Goal: Transaction & Acquisition: Obtain resource

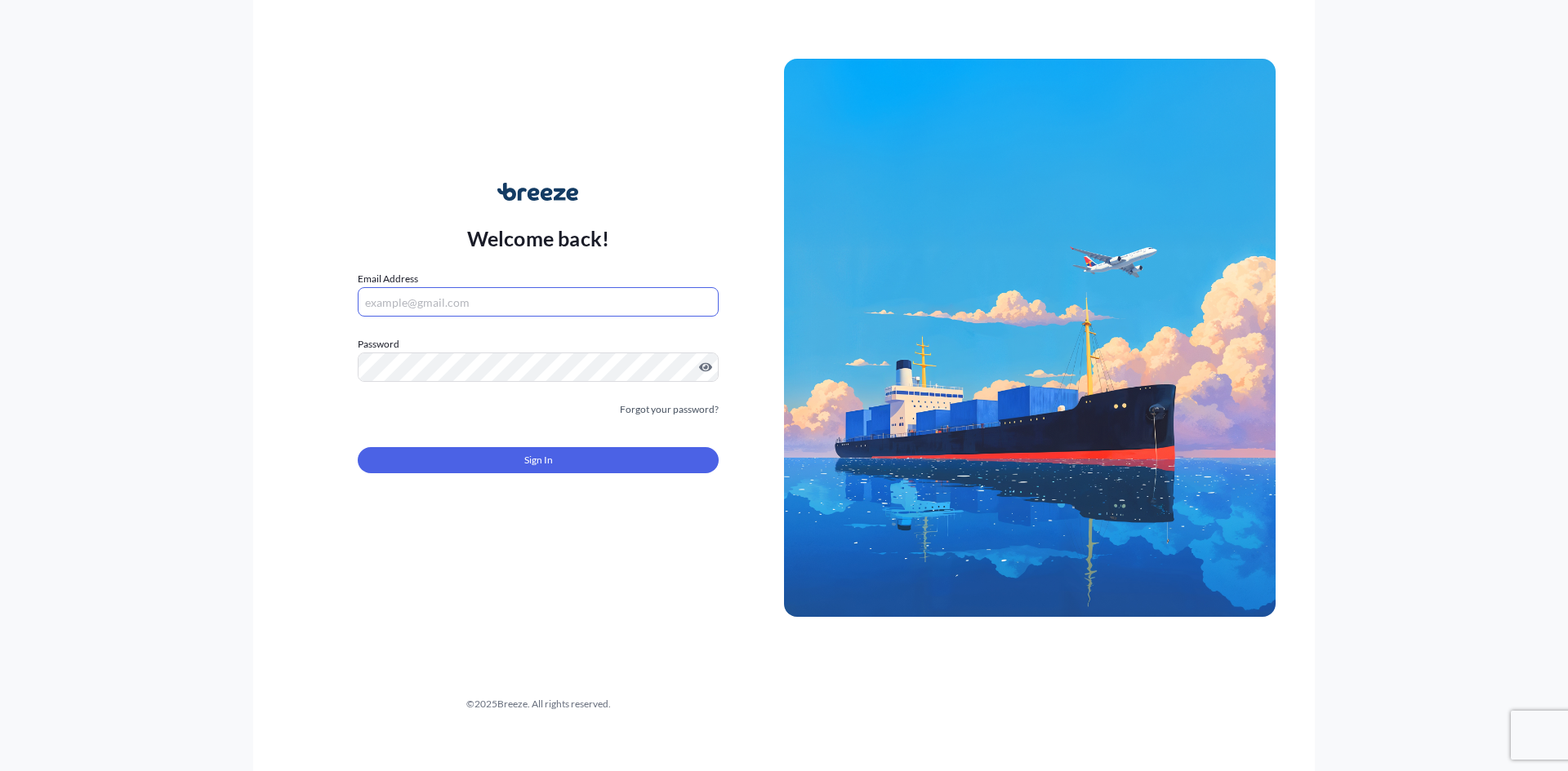
click at [591, 295] on input "Email Address" at bounding box center [538, 302] width 361 height 30
type input "[EMAIL_ADDRESS][DOMAIN_NAME]"
click at [507, 467] on button "Sign In" at bounding box center [538, 460] width 361 height 26
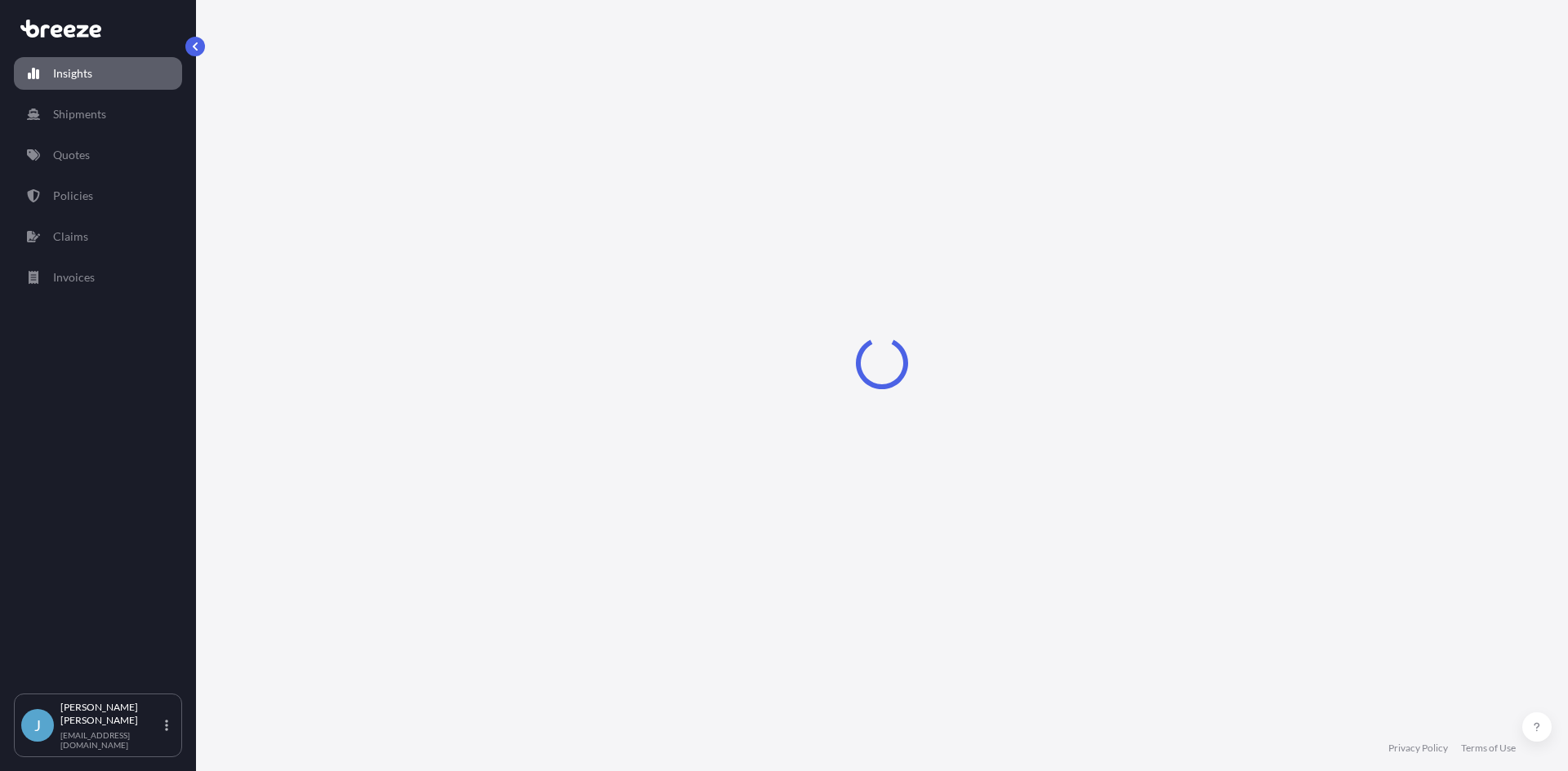
select select "2025"
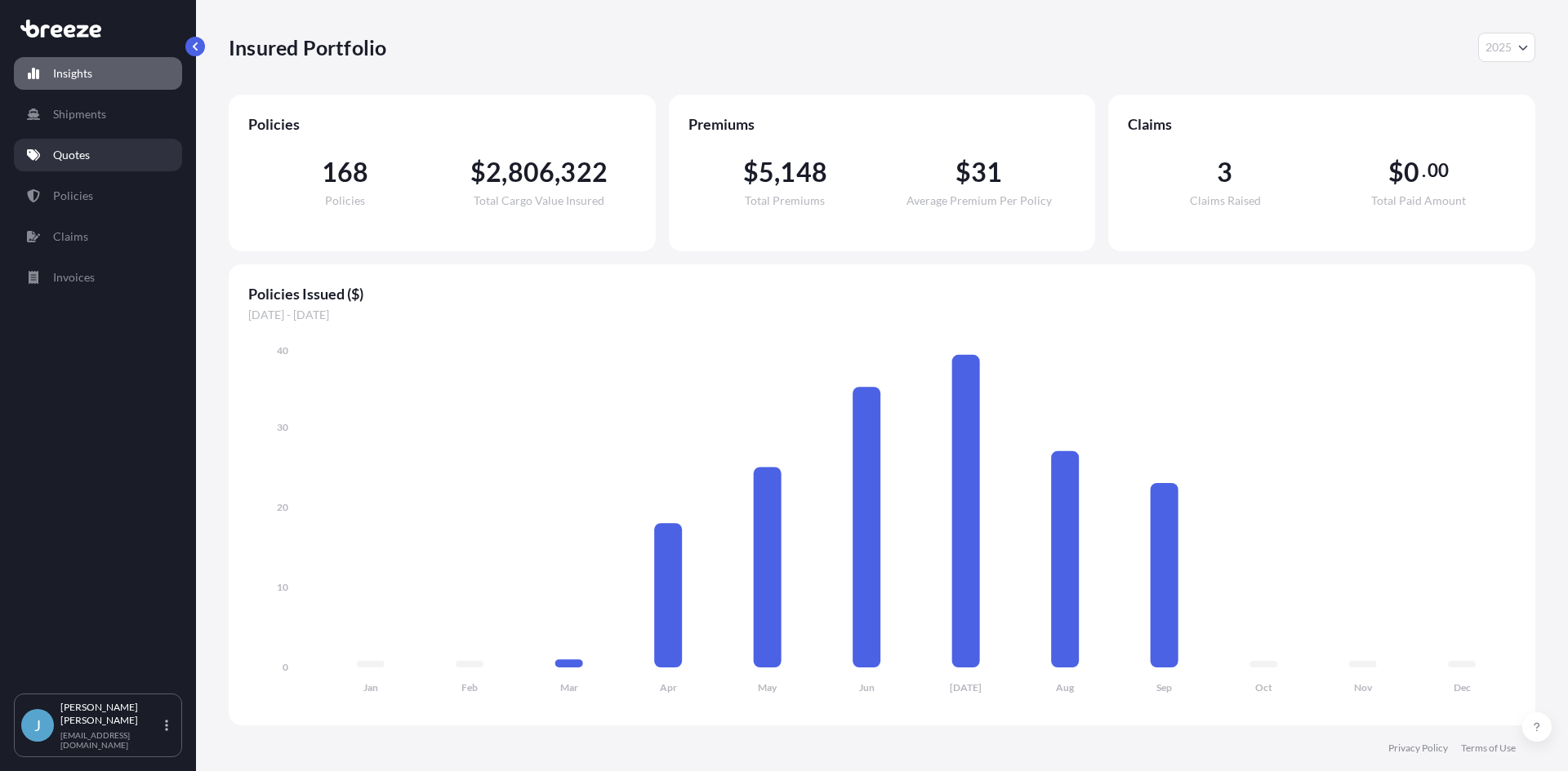
click at [74, 165] on link "Quotes" at bounding box center [98, 154] width 168 height 32
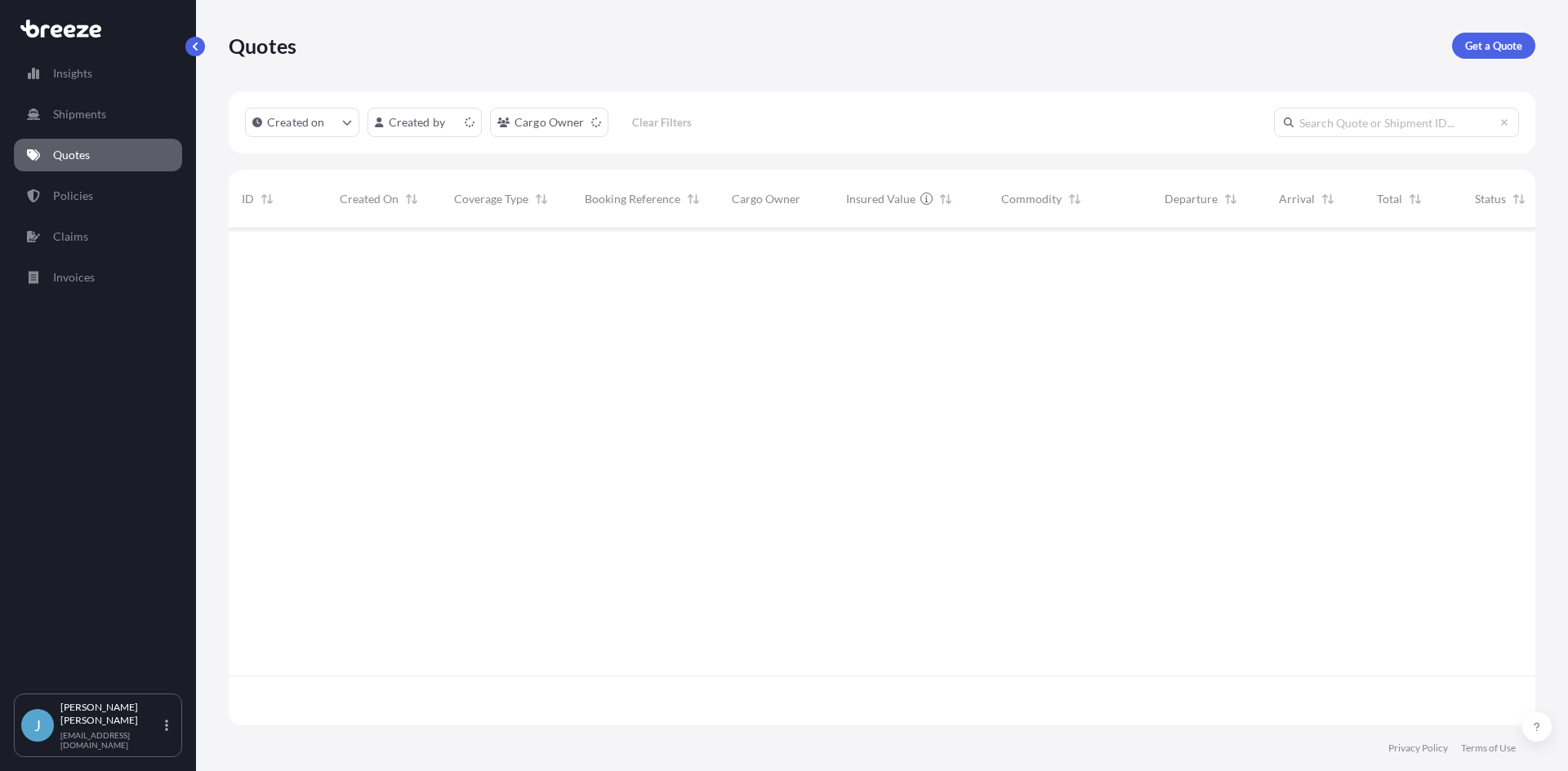
scroll to position [494, 1294]
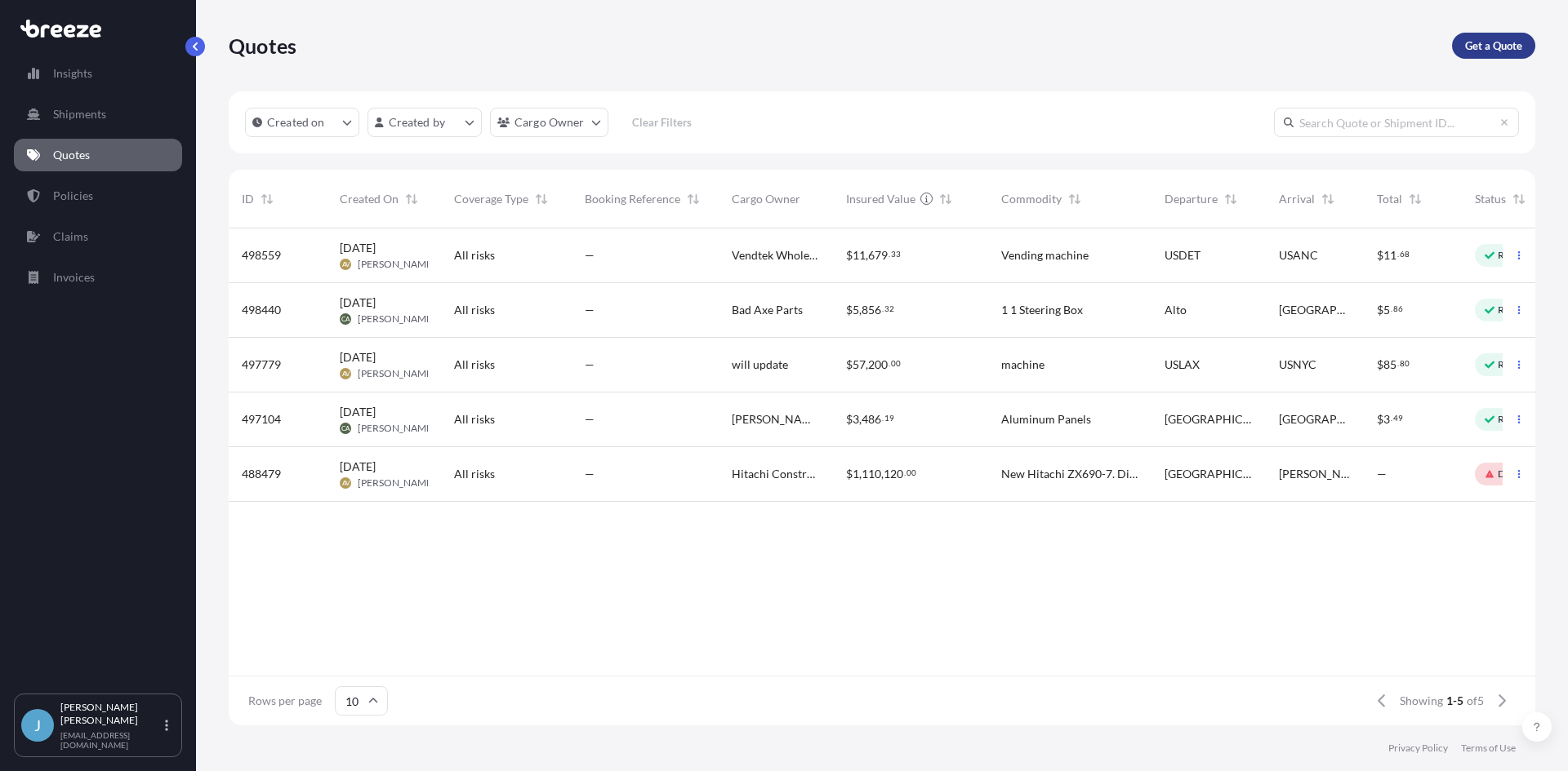
click at [1488, 42] on p "Get a Quote" at bounding box center [1494, 45] width 58 height 17
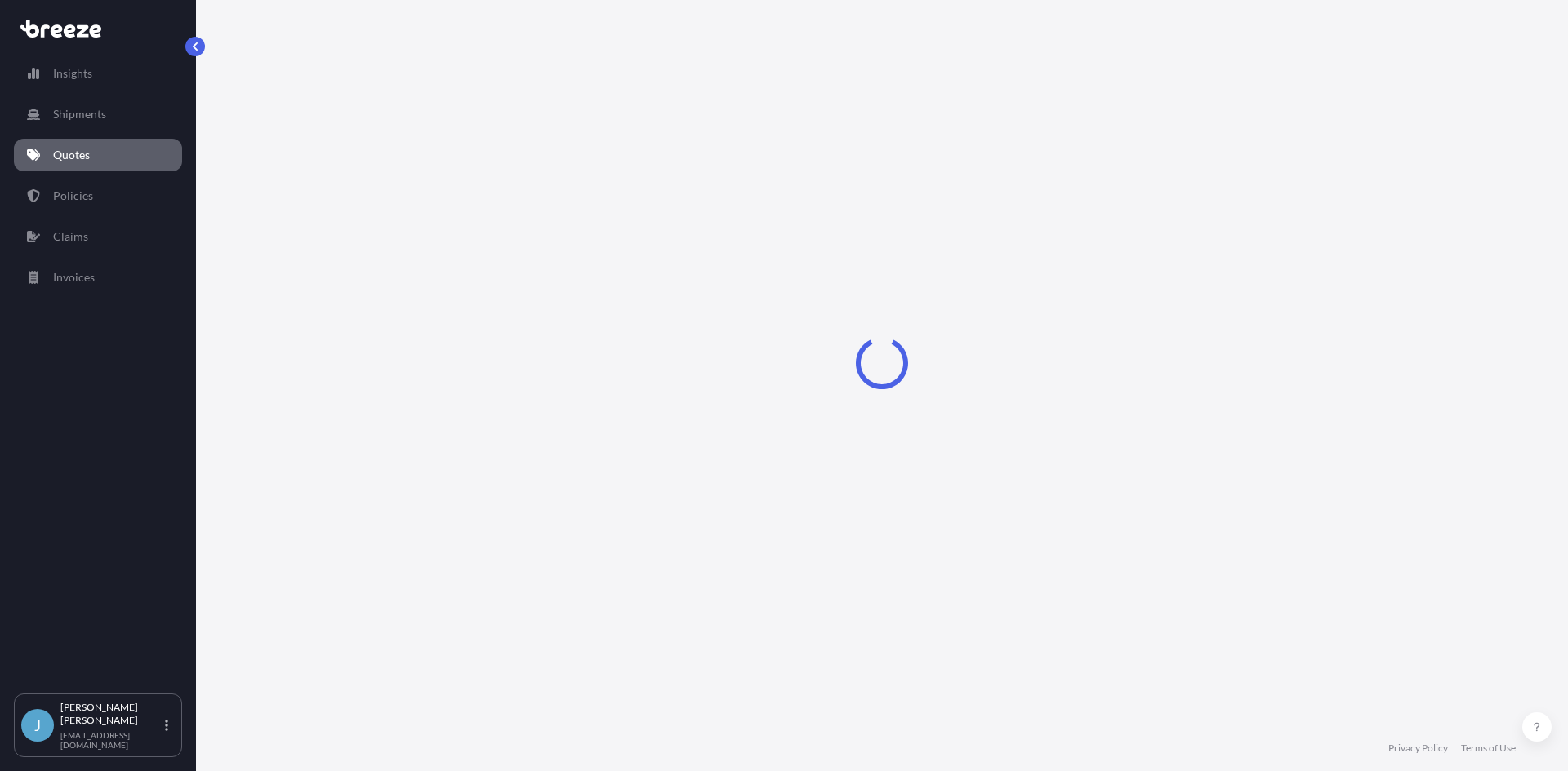
select select "Sea"
select select "1"
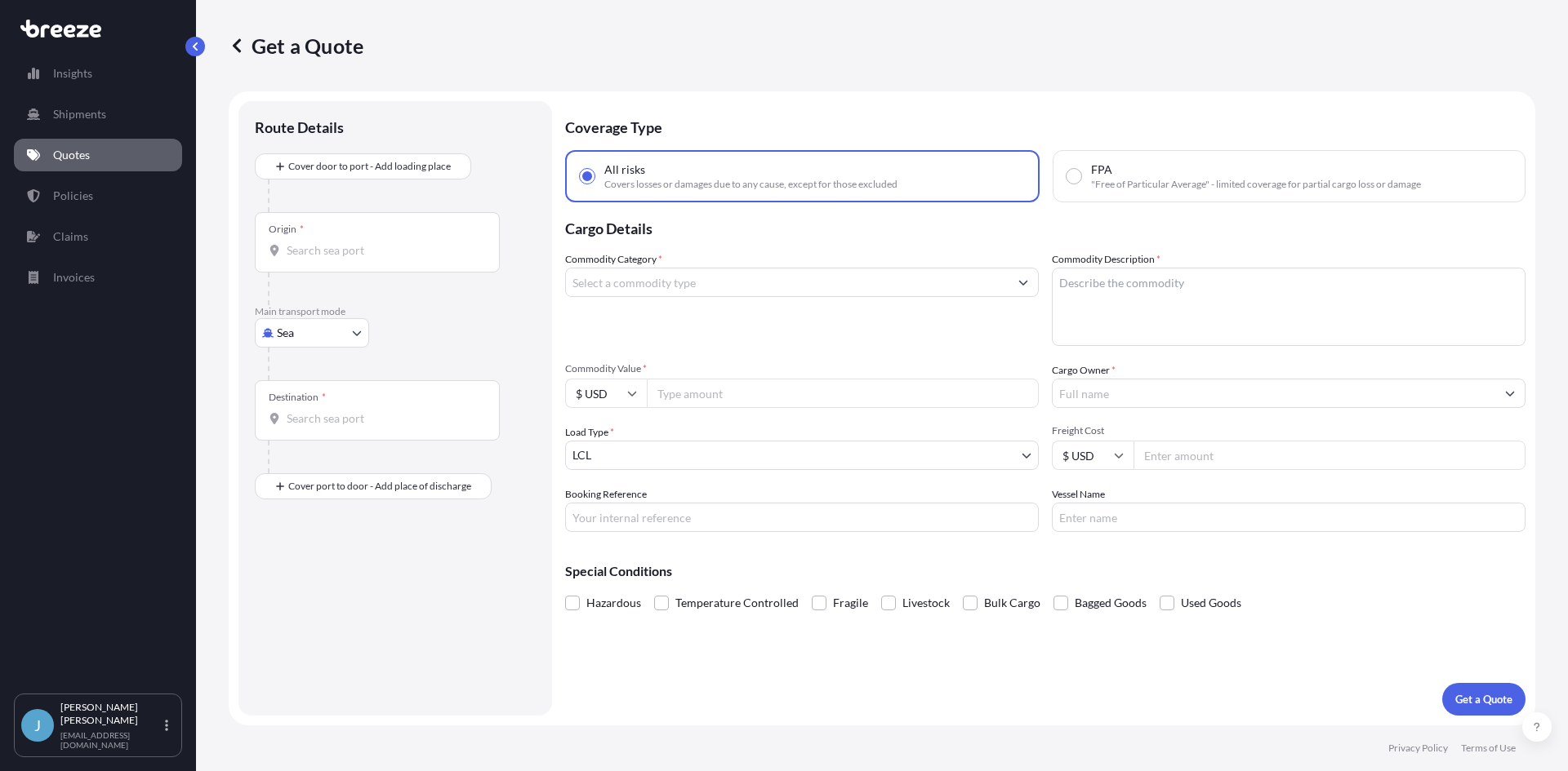
click at [375, 238] on div "Origin *" at bounding box center [377, 242] width 245 height 60
click at [375, 242] on input "Origin *" at bounding box center [383, 250] width 193 height 17
click at [247, 354] on div "Route Details Cover door to port - Add loading place Place of loading Road Road…" at bounding box center [396, 408] width 314 height 614
click at [270, 347] on body "0 options available. Insights Shipments Quotes Policies Claims Invoices J [PERS…" at bounding box center [784, 385] width 1568 height 771
click at [301, 432] on span "Road" at bounding box center [299, 434] width 26 height 17
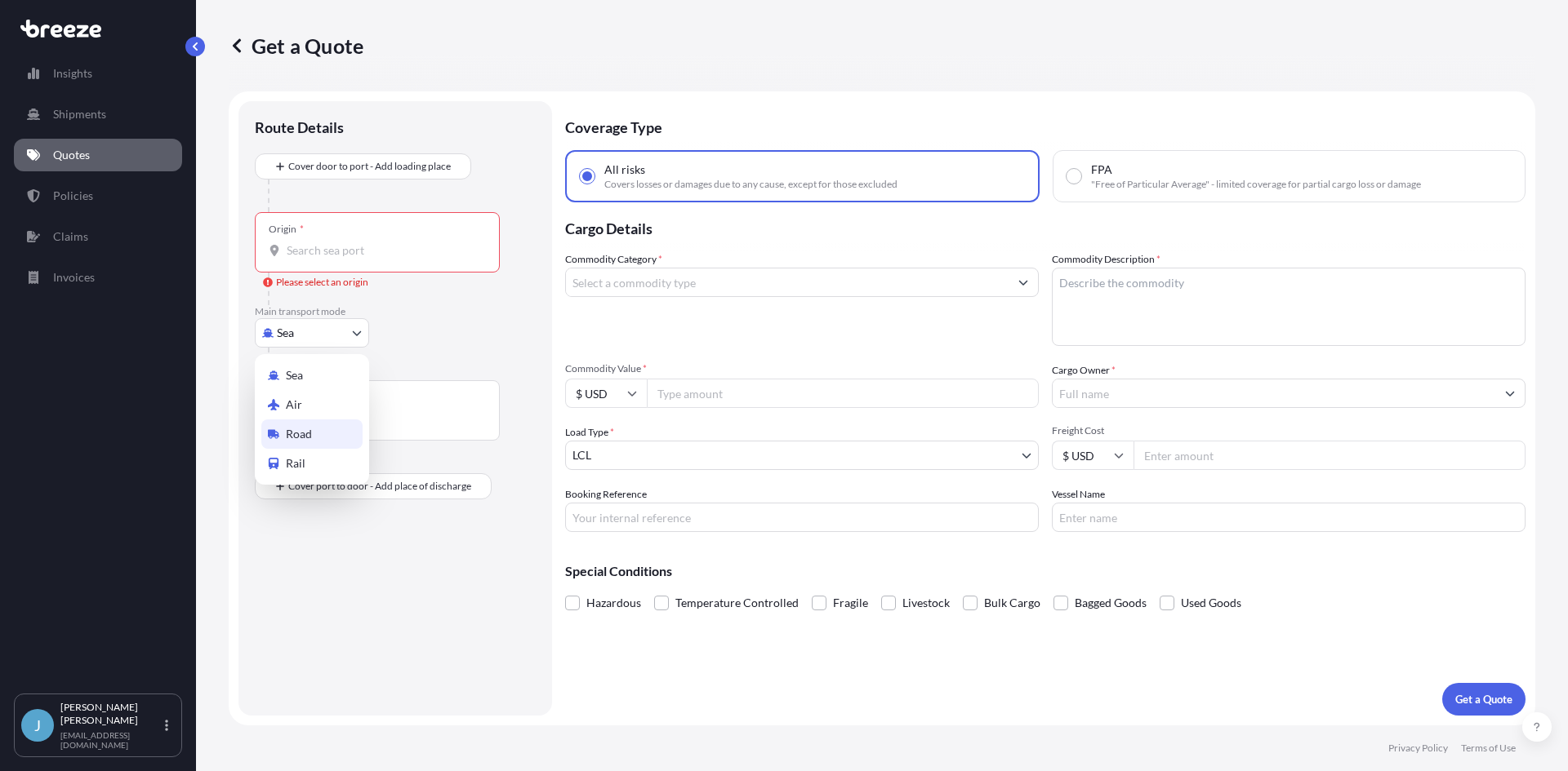
select select "Road"
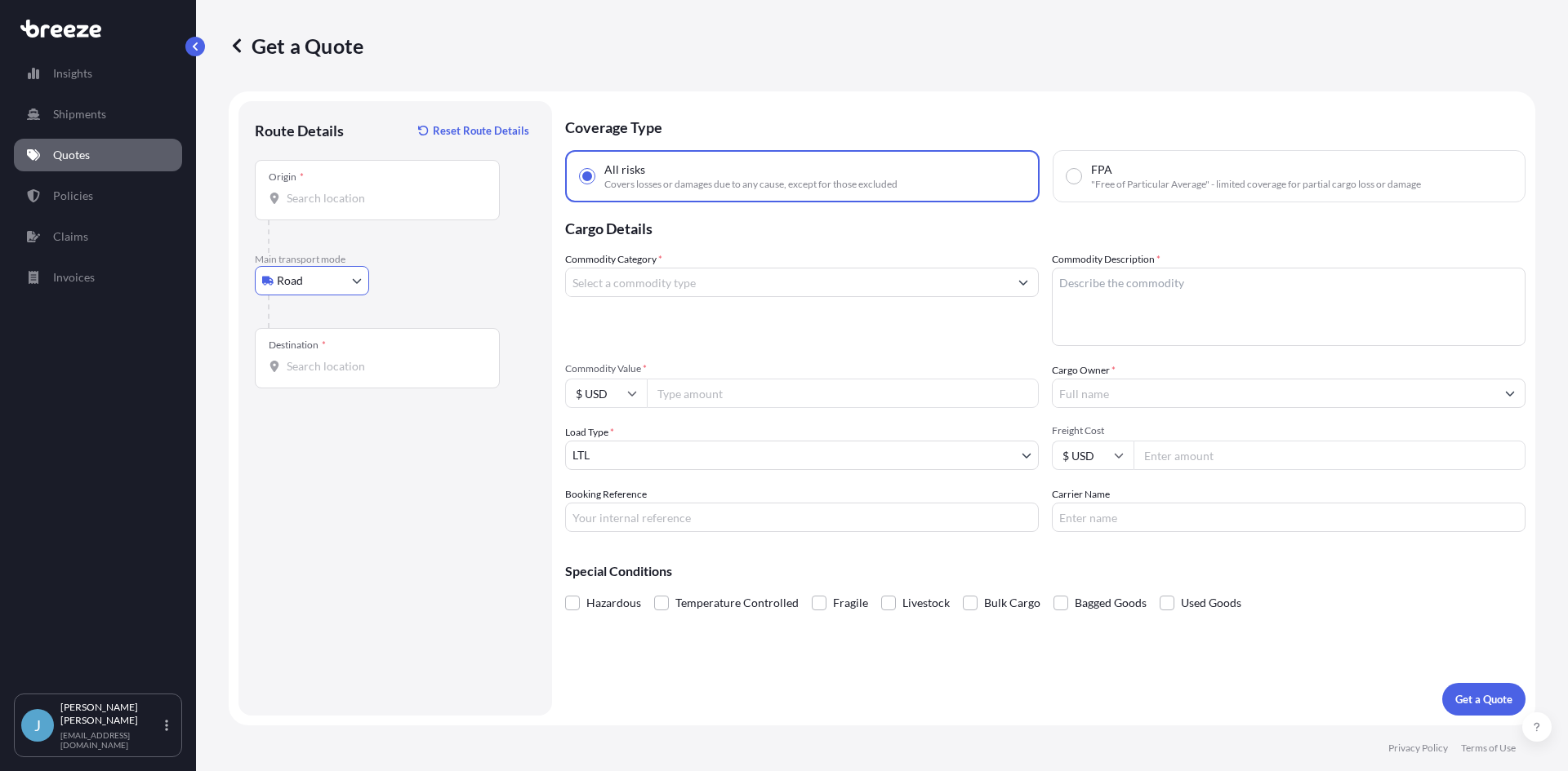
click at [324, 248] on div at bounding box center [384, 236] width 232 height 32
click at [324, 201] on input "Origin *" at bounding box center [383, 198] width 193 height 17
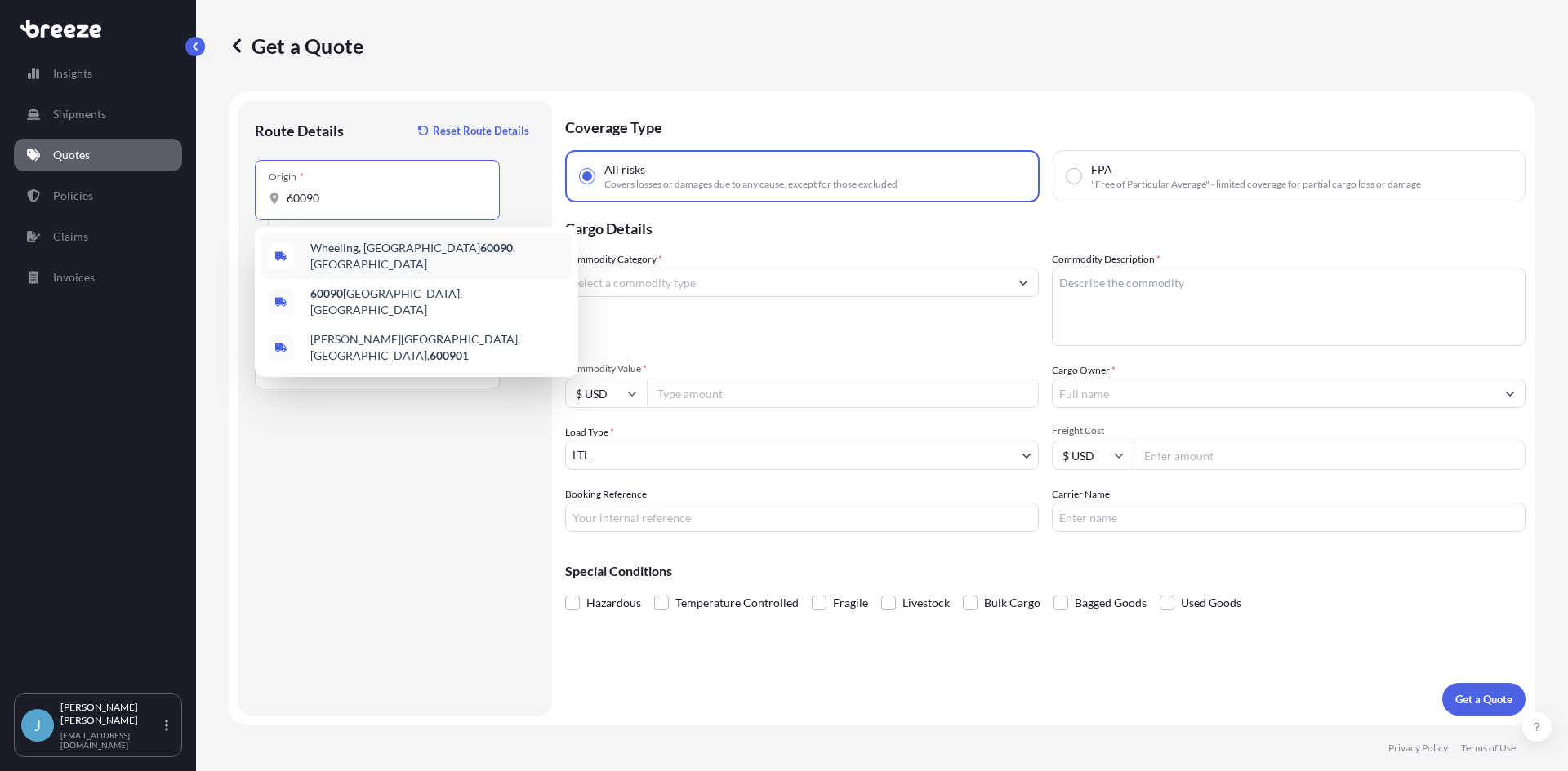
click at [350, 249] on span "Wheeling, IL 60090 , [GEOGRAPHIC_DATA]" at bounding box center [438, 255] width 255 height 32
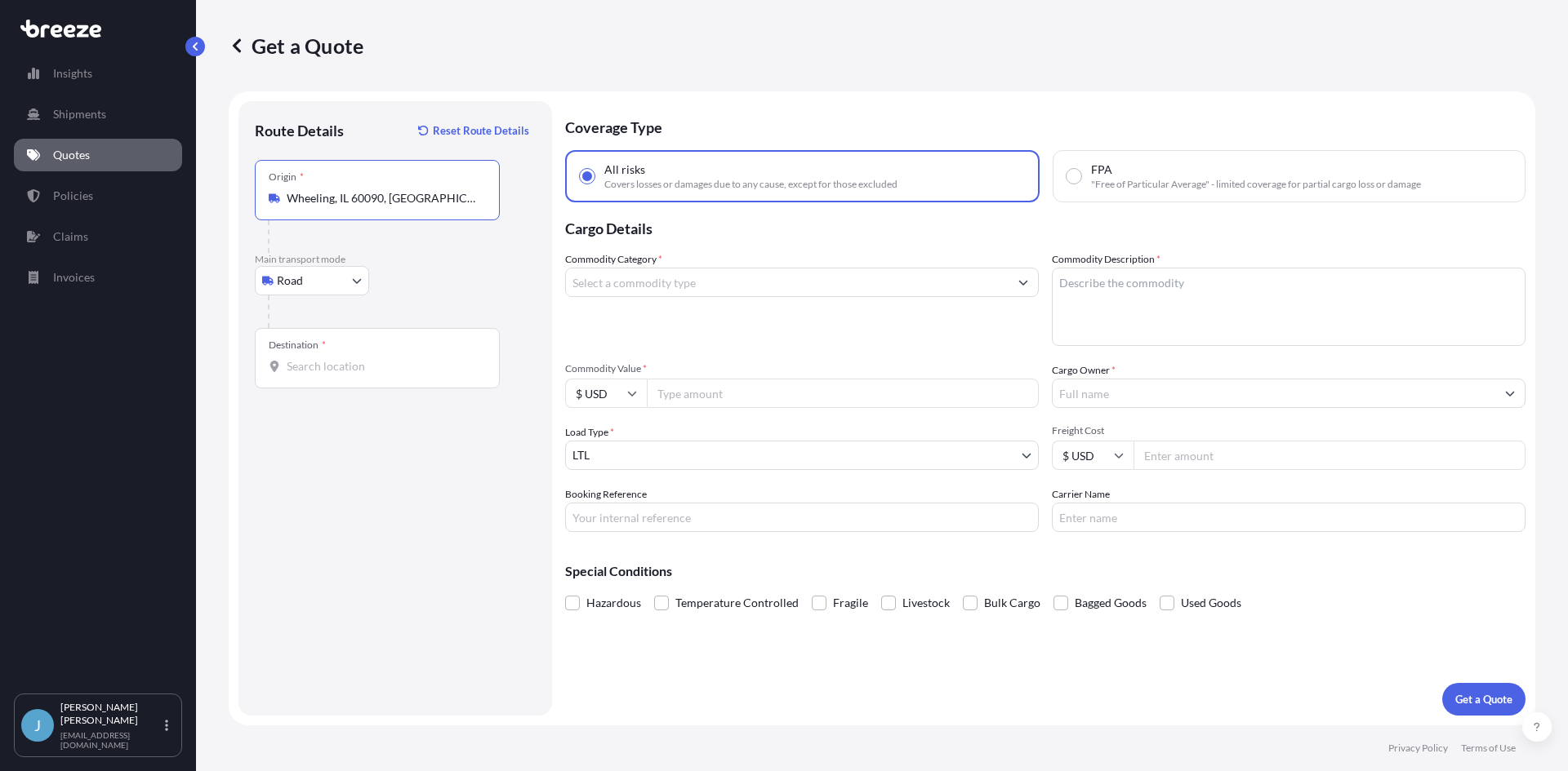
type input "Wheeling, IL 60090, [GEOGRAPHIC_DATA]"
click at [350, 362] on input "Destination *" at bounding box center [383, 366] width 193 height 17
type input "[GEOGRAPHIC_DATA], [GEOGRAPHIC_DATA]"
click at [377, 463] on div "Route Details Reset Route Details Place of loading Road Road Rail Origin * [GEO…" at bounding box center [395, 409] width 281 height 582
click at [1097, 308] on textarea "Commodity Description *" at bounding box center [1288, 307] width 473 height 78
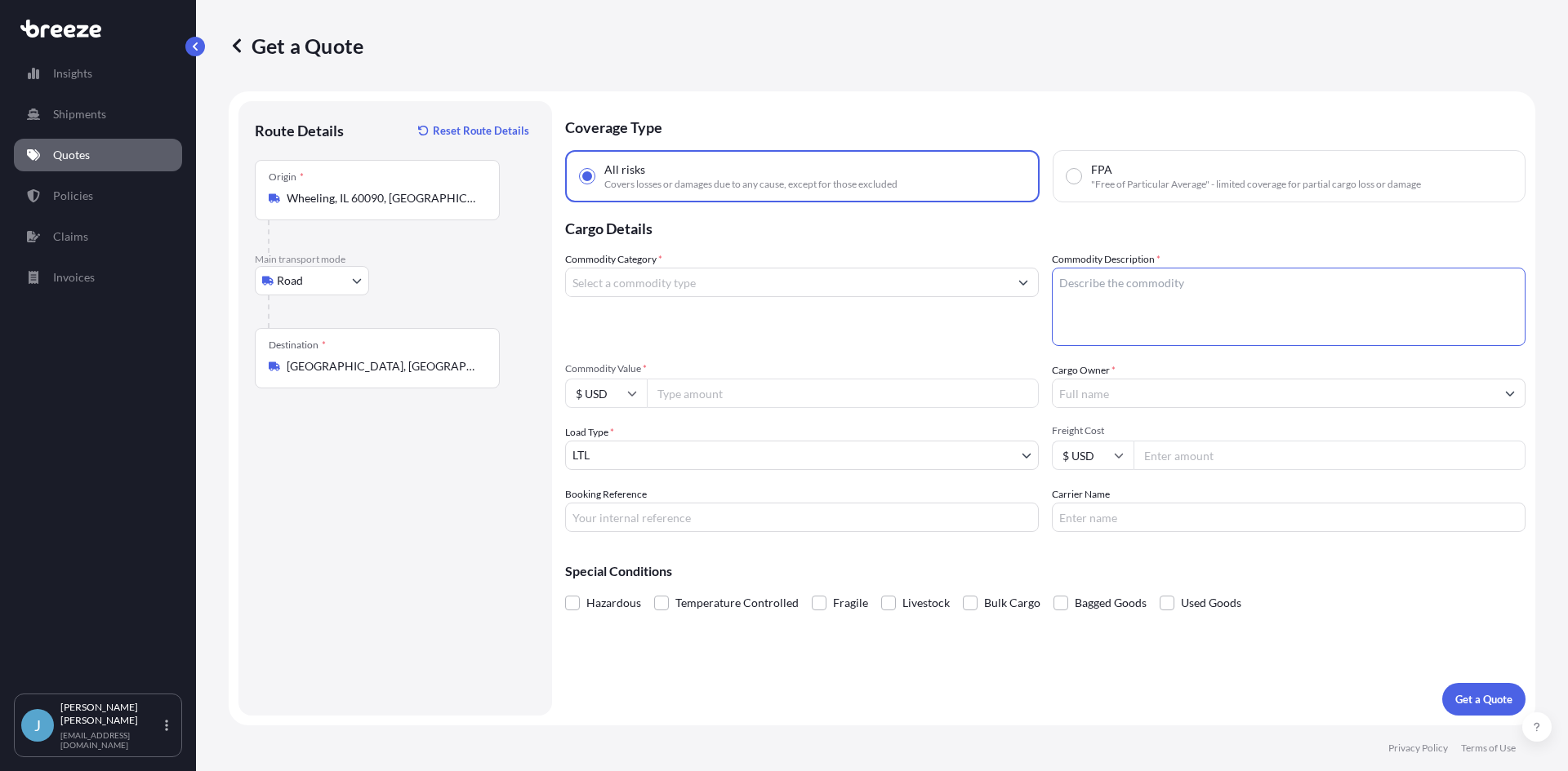
paste textarea "Acrylic Display"
type textarea "Acrylic Display"
drag, startPoint x: 824, startPoint y: 403, endPoint x: 808, endPoint y: 398, distance: 16.8
click at [818, 400] on input "Commodity Value *" at bounding box center [843, 394] width 392 height 30
type input "15585"
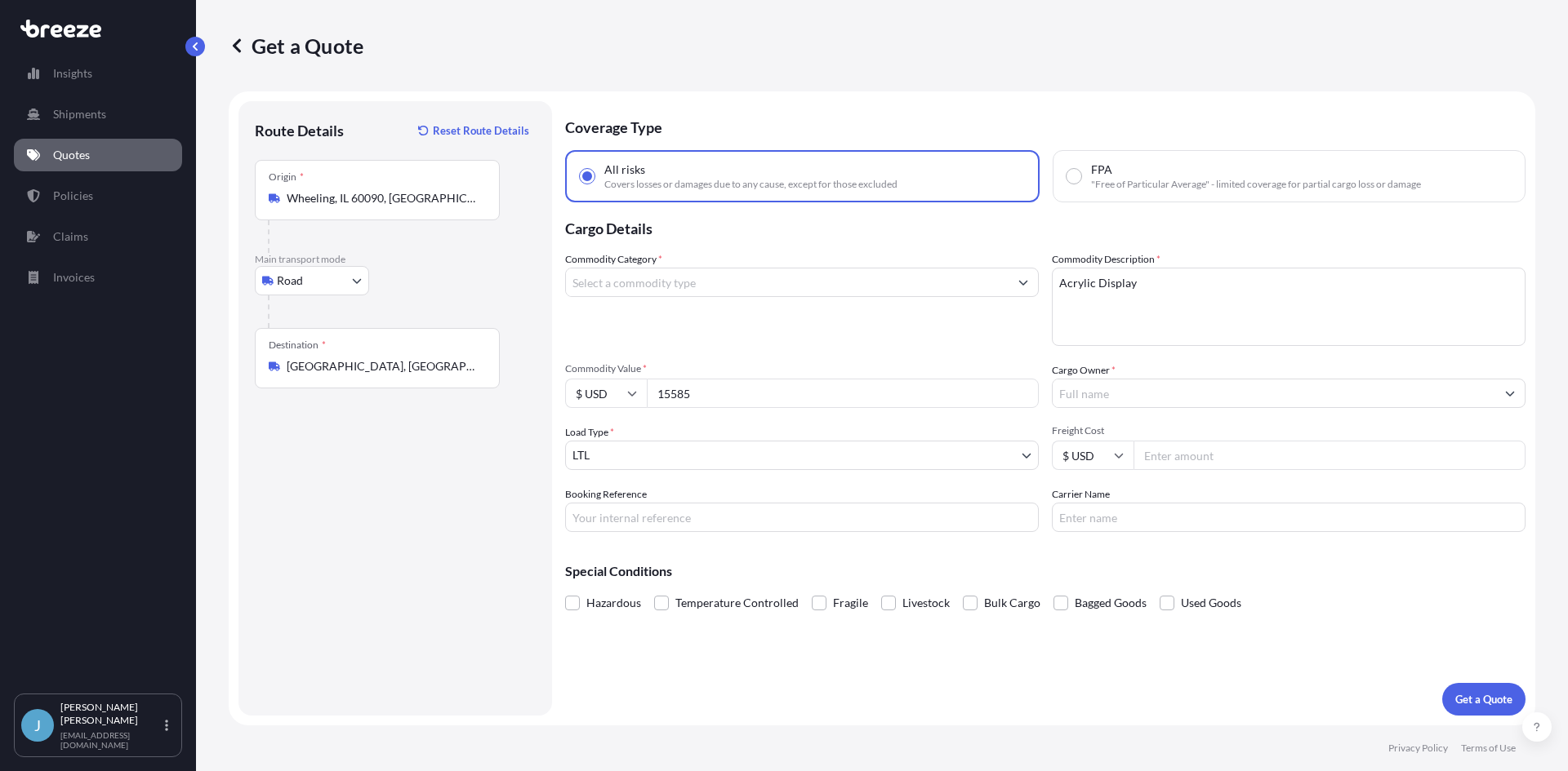
click at [770, 361] on div "Commodity Category * Commodity Description * Acrylic Display Commodity Value * …" at bounding box center [1045, 392] width 960 height 281
click at [1165, 388] on input "Cargo Owner *" at bounding box center [1274, 394] width 443 height 30
type input "3 Branch"
click at [764, 289] on input "Commodity Category *" at bounding box center [787, 282] width 443 height 30
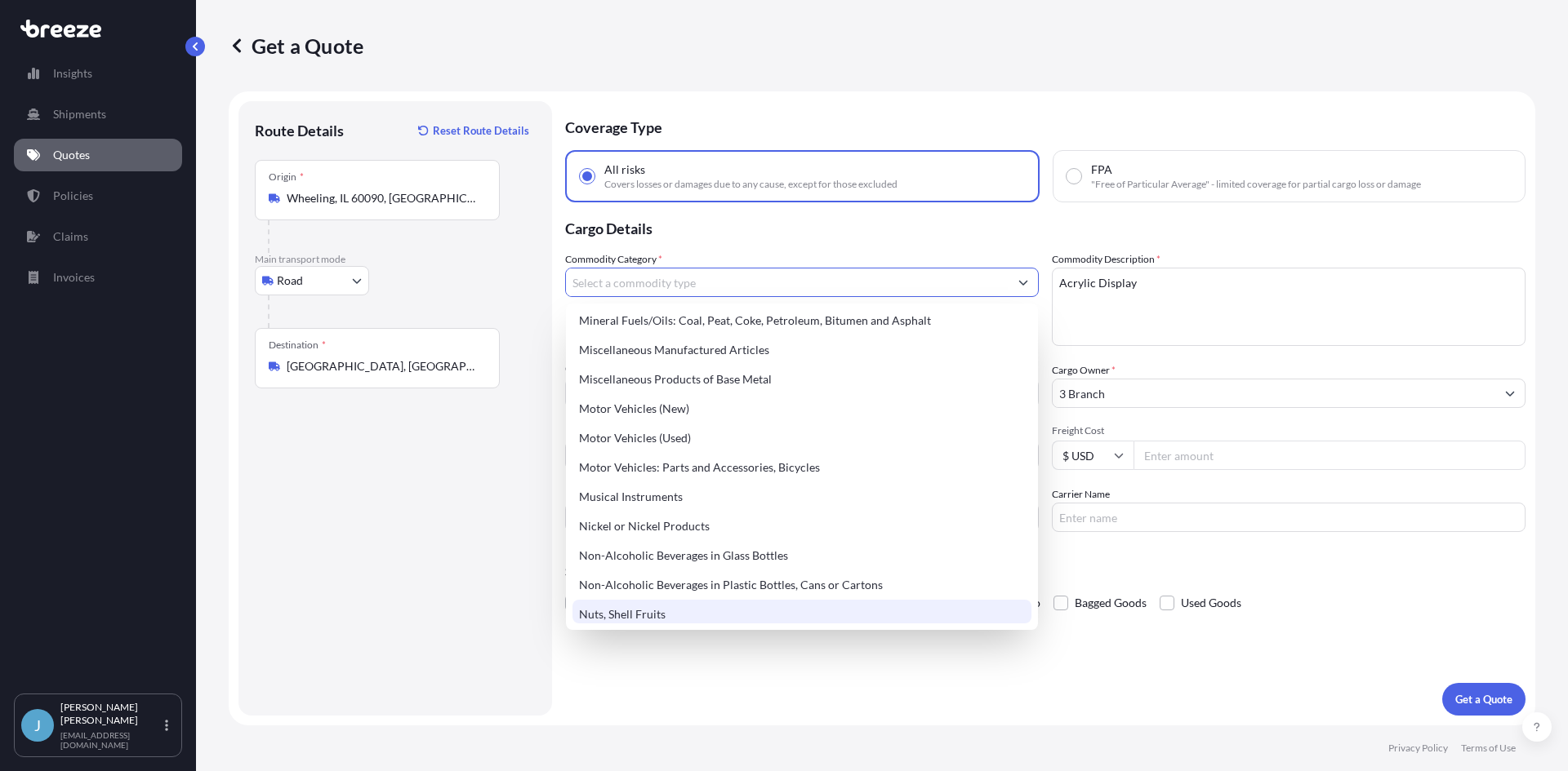
scroll to position [2285, 0]
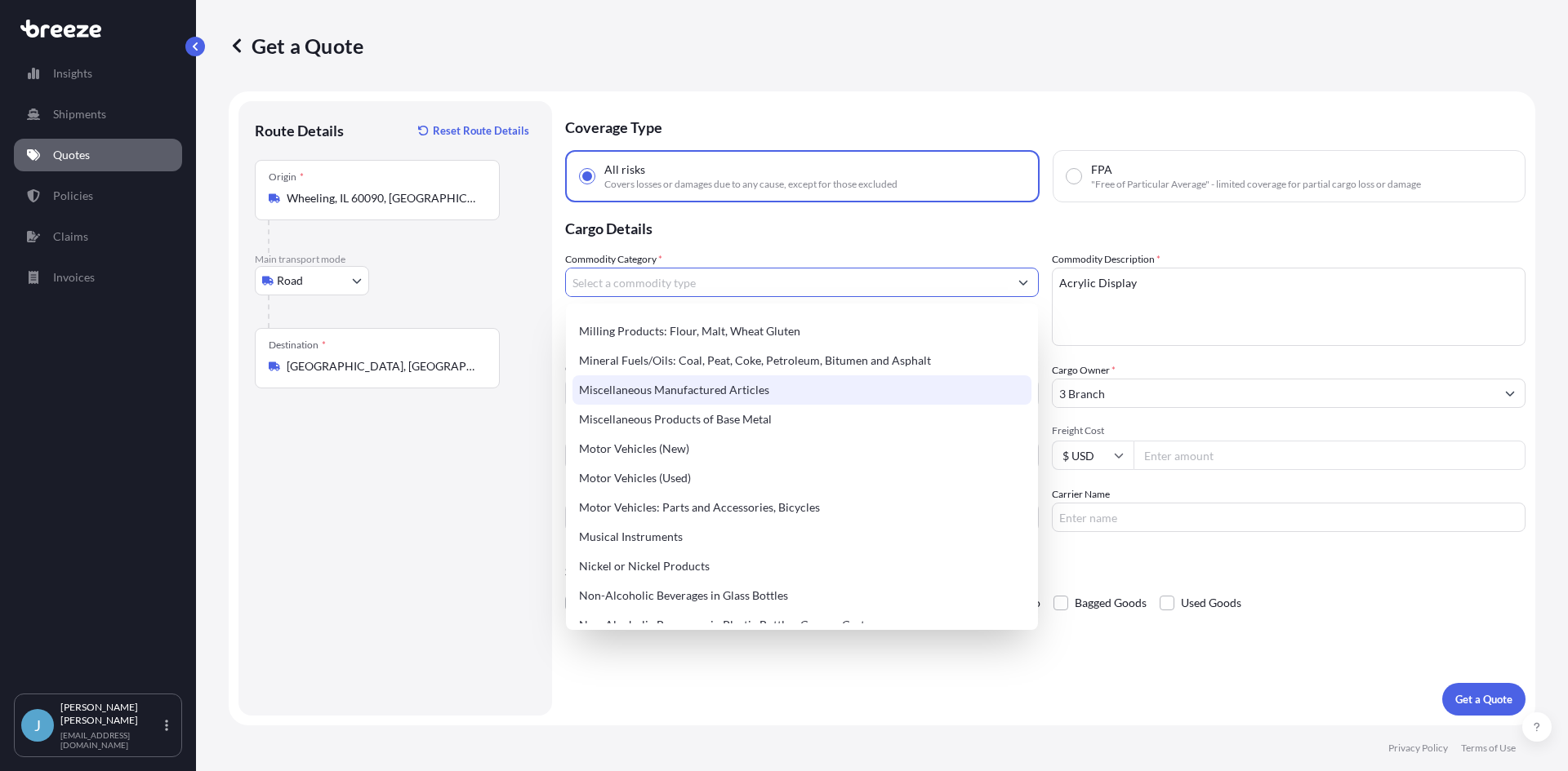
click at [693, 394] on div "Miscellaneous Manufactured Articles" at bounding box center [802, 390] width 458 height 30
type input "Miscellaneous Manufactured Articles"
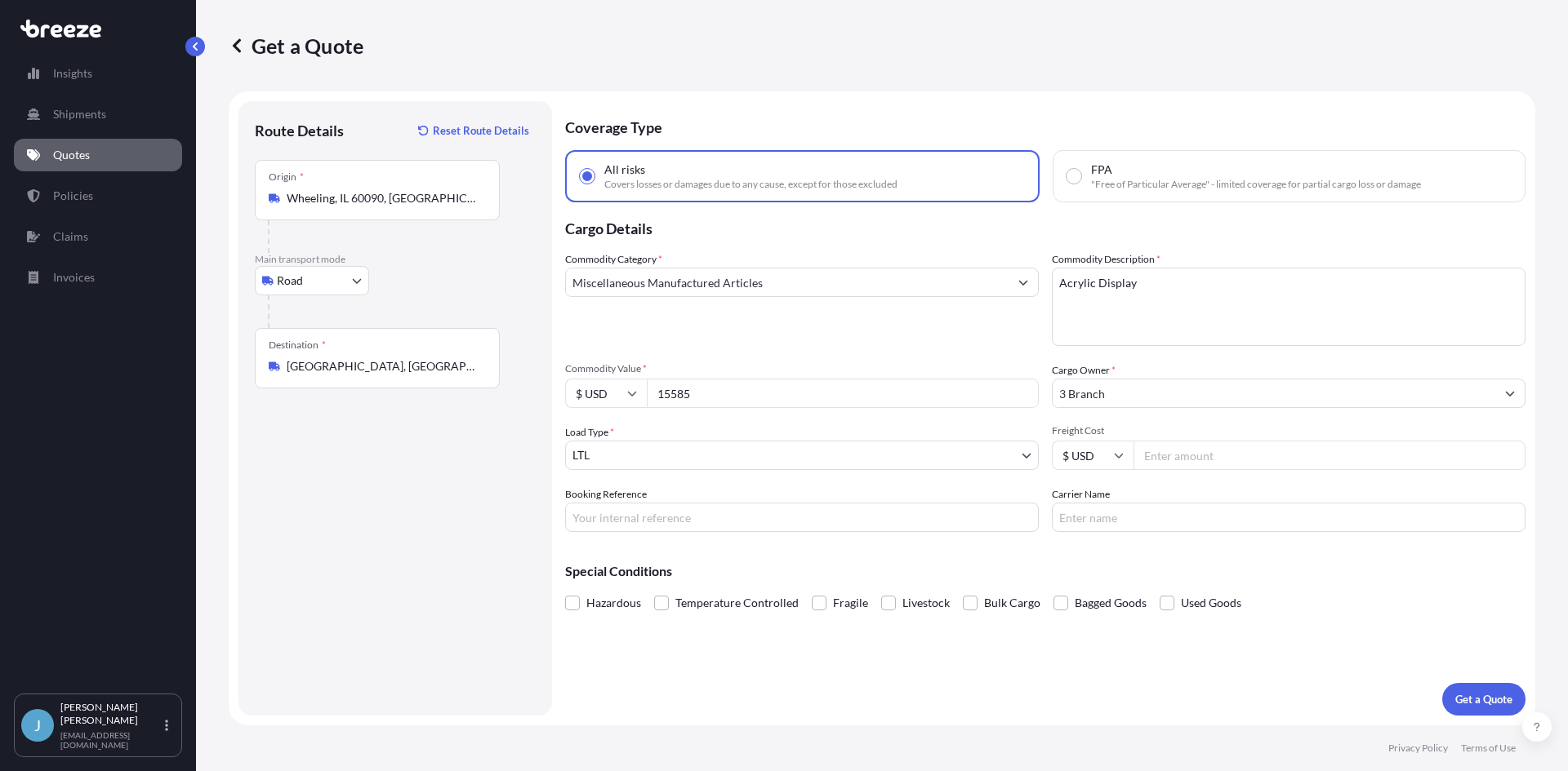
click at [1196, 458] on input "Freight Cost" at bounding box center [1329, 456] width 392 height 30
type input "564.66"
click at [859, 502] on div "Booking Reference" at bounding box center [801, 509] width 473 height 45
click at [852, 511] on input "Booking Reference" at bounding box center [801, 517] width 473 height 30
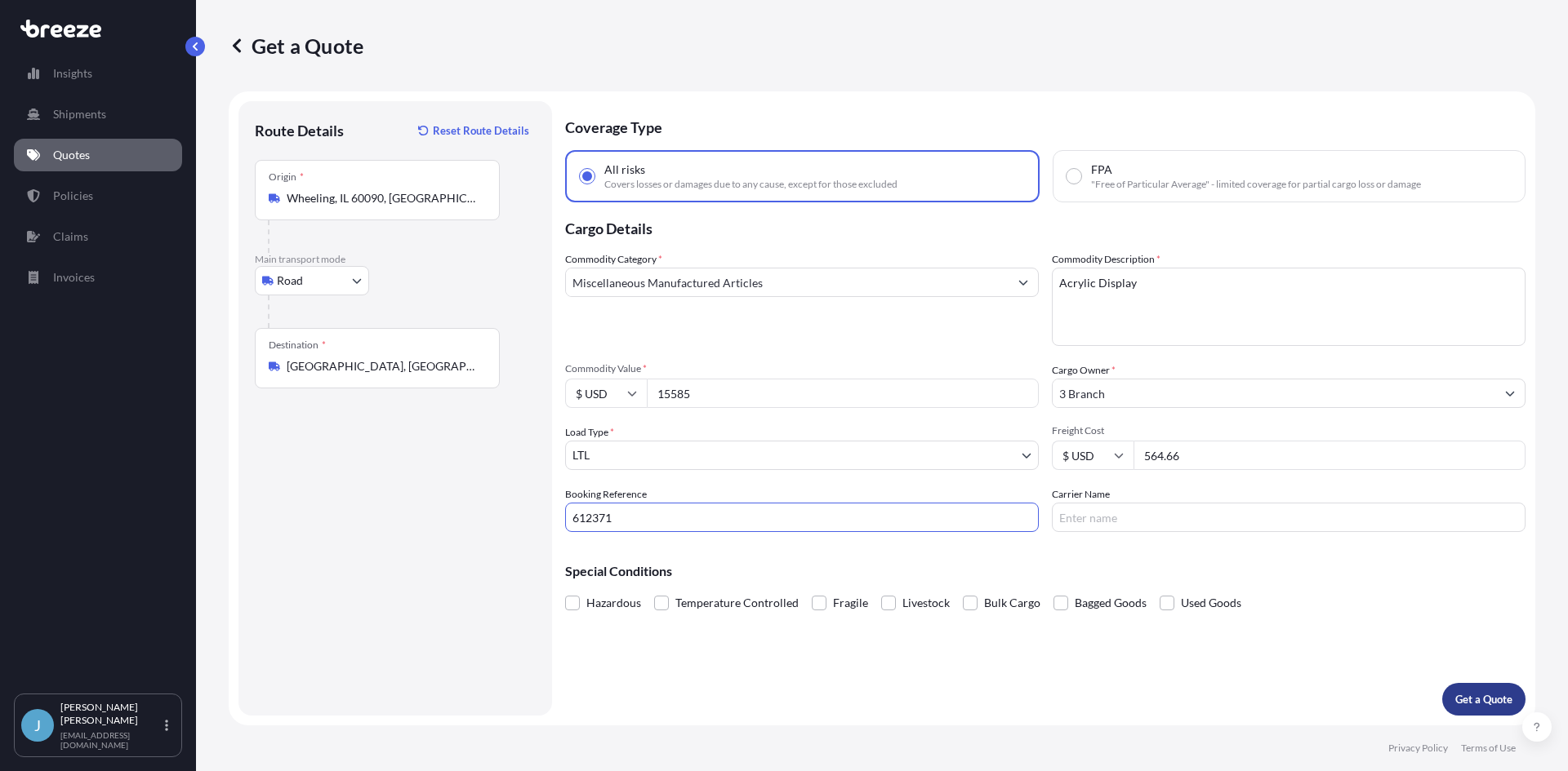
type input "612371"
click at [1513, 689] on button "Get a Quote" at bounding box center [1483, 699] width 84 height 32
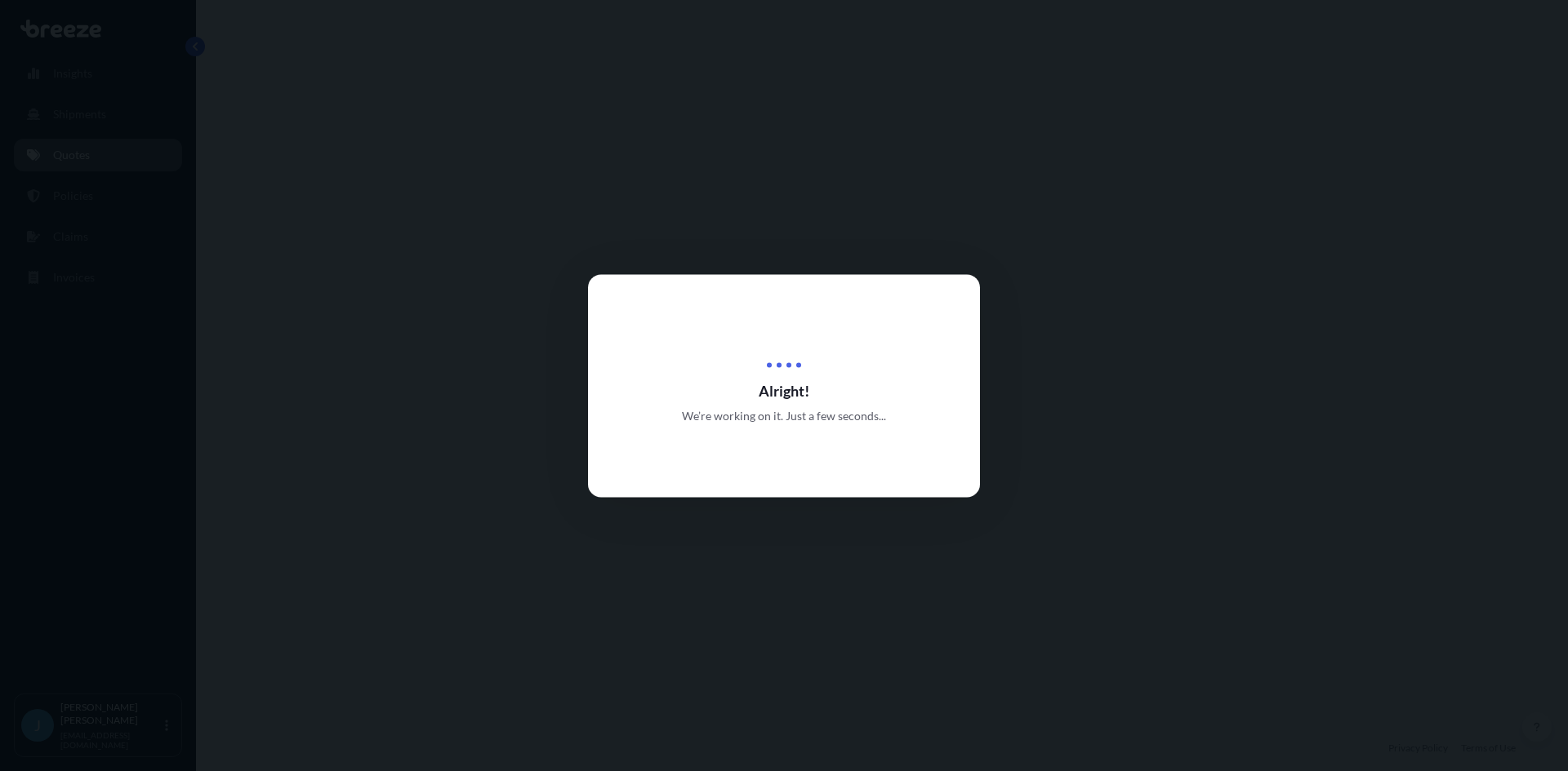
select select "Road"
select select "1"
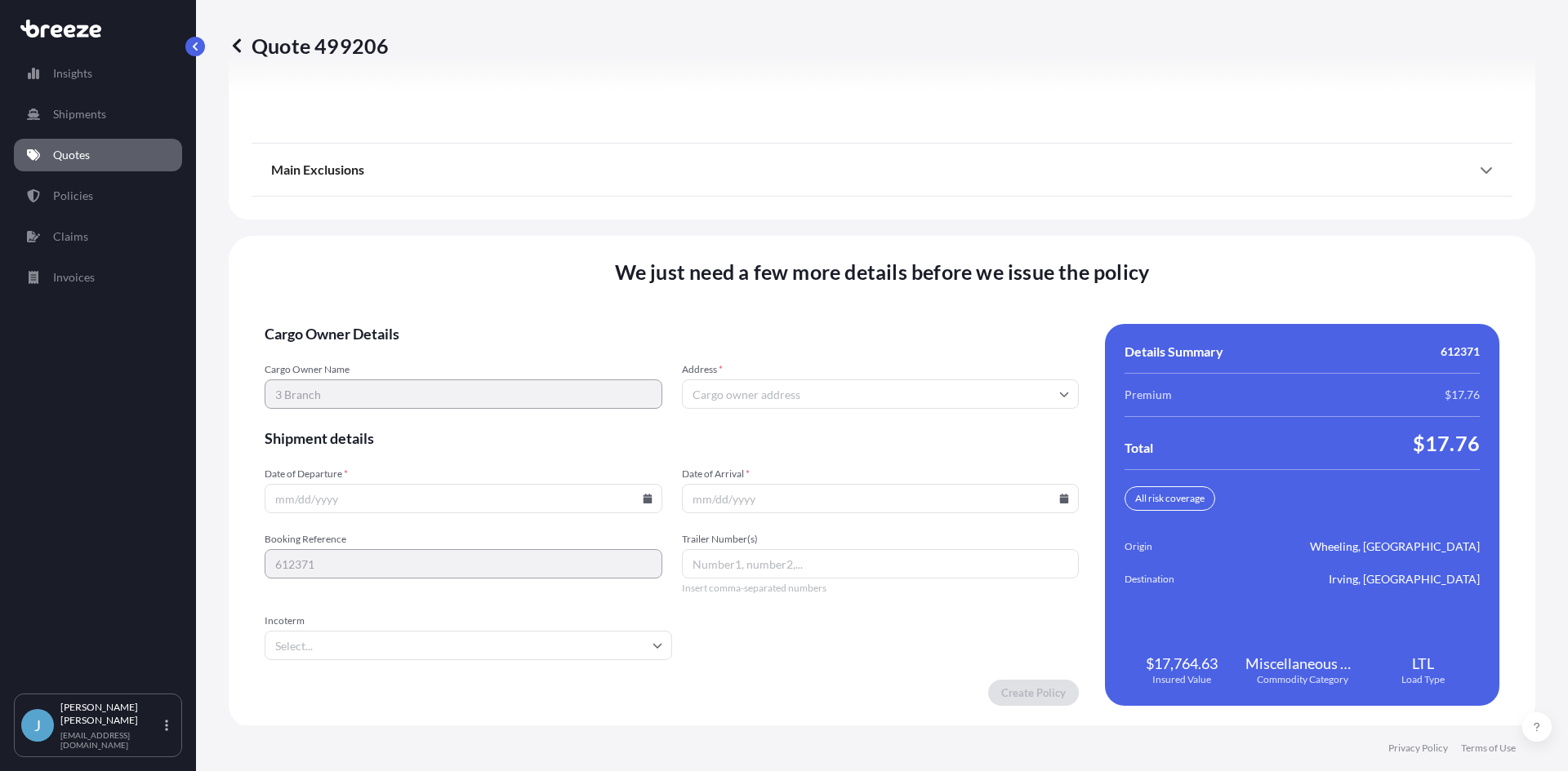
scroll to position [2079, 0]
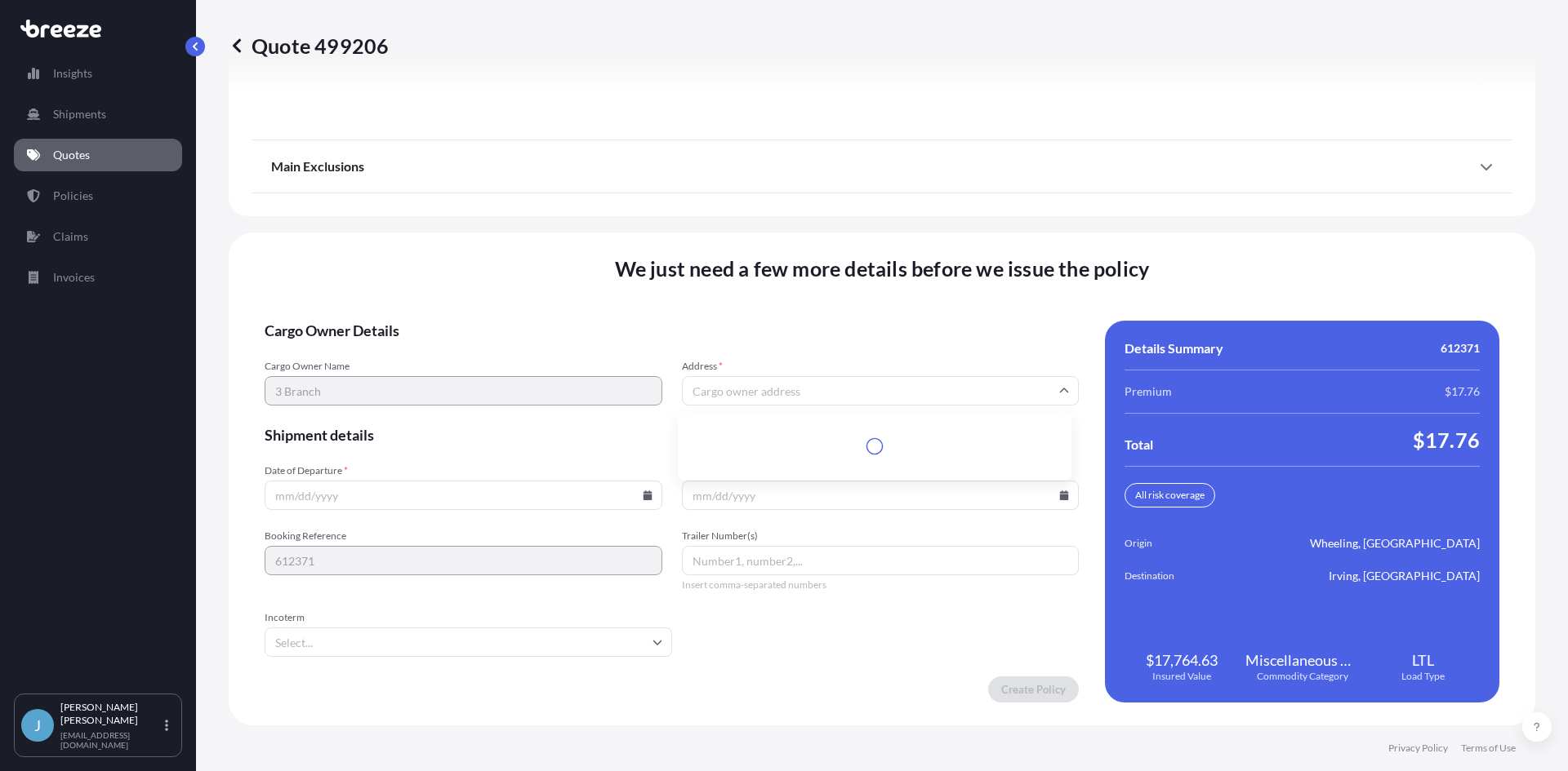
click at [682, 395] on input "Address *" at bounding box center [880, 391] width 397 height 30
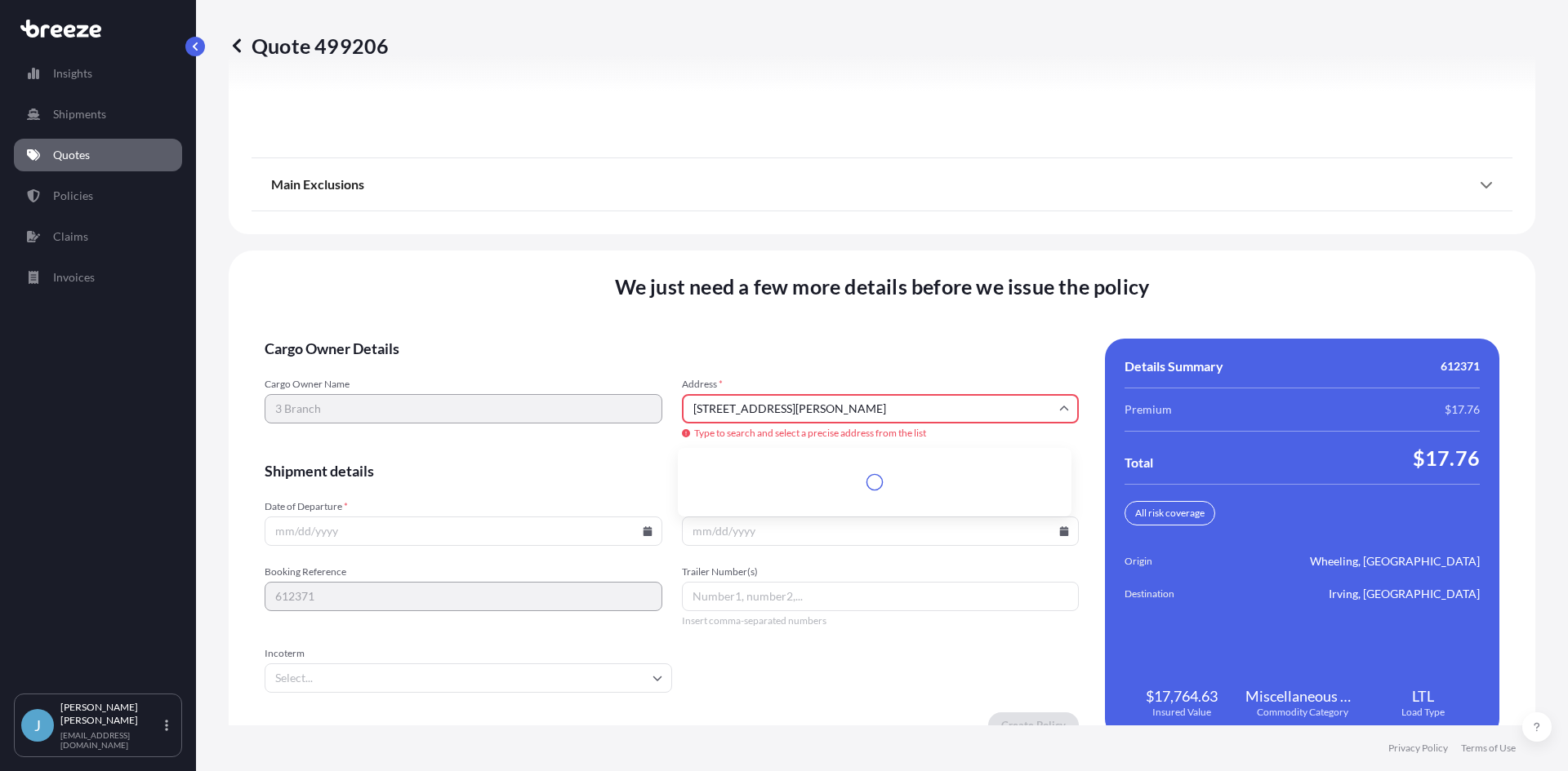
scroll to position [0, 0]
click at [763, 471] on li "[STREET_ADDRESS][PERSON_NAME]" at bounding box center [874, 470] width 381 height 31
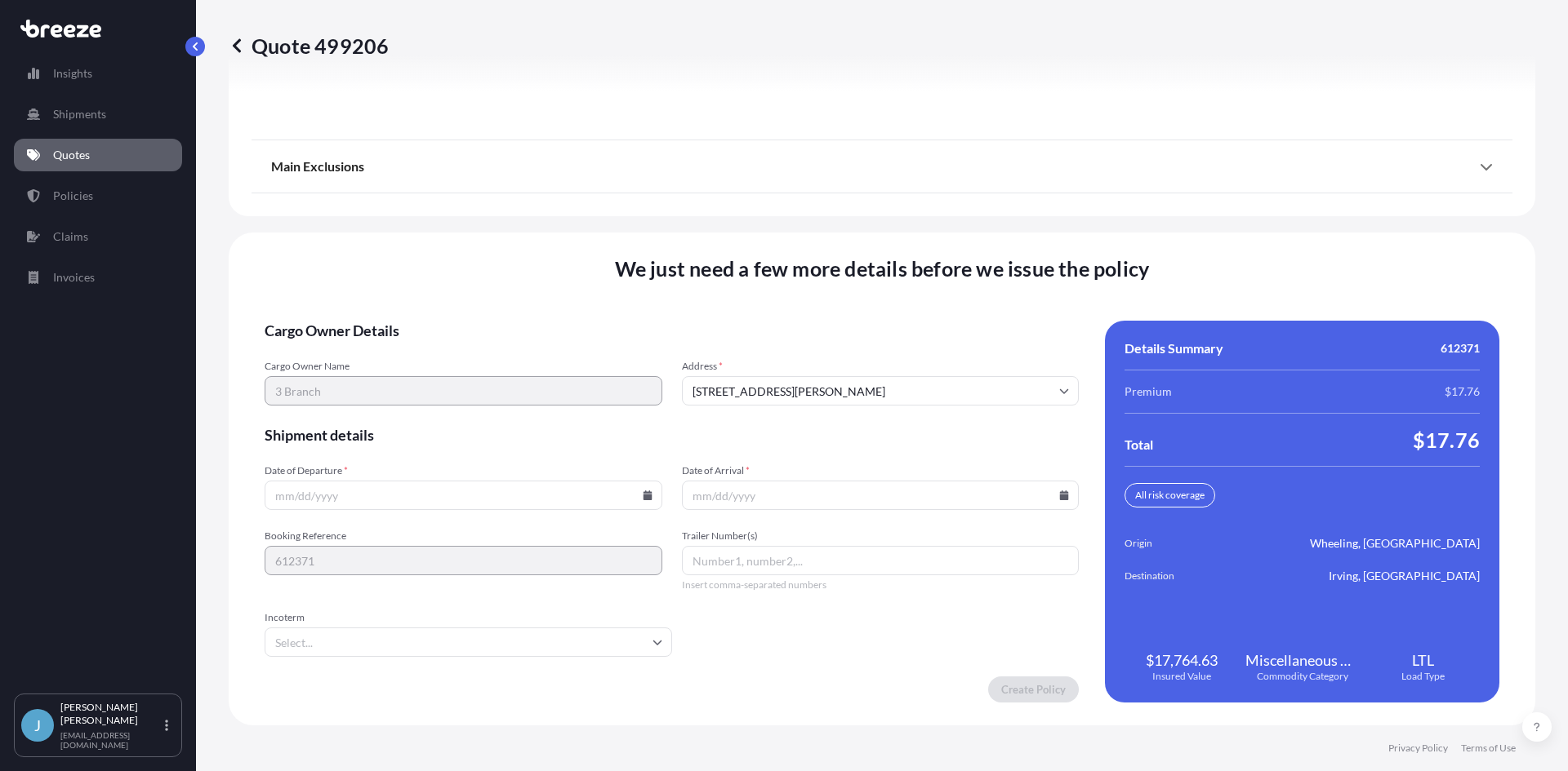
type input "[STREET_ADDRESS][PERSON_NAME]"
click at [536, 494] on input "Date of Departure *" at bounding box center [464, 496] width 397 height 30
click at [649, 499] on input "Date of Departure *" at bounding box center [464, 496] width 397 height 30
click at [646, 497] on icon at bounding box center [647, 495] width 9 height 10
click at [423, 344] on button "17" at bounding box center [423, 350] width 26 height 26
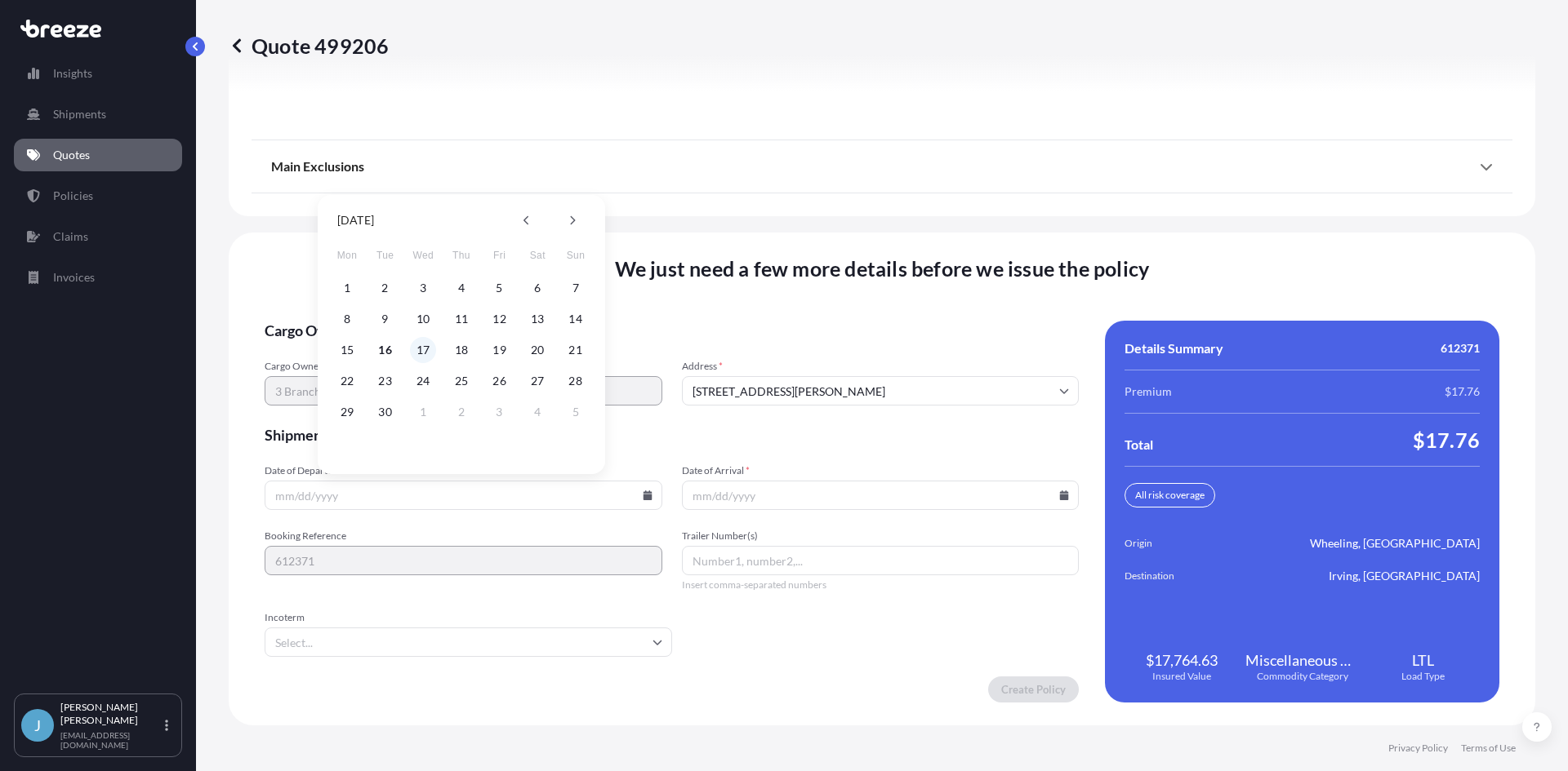
type input "[DATE]"
click at [1060, 493] on icon at bounding box center [1064, 495] width 9 height 10
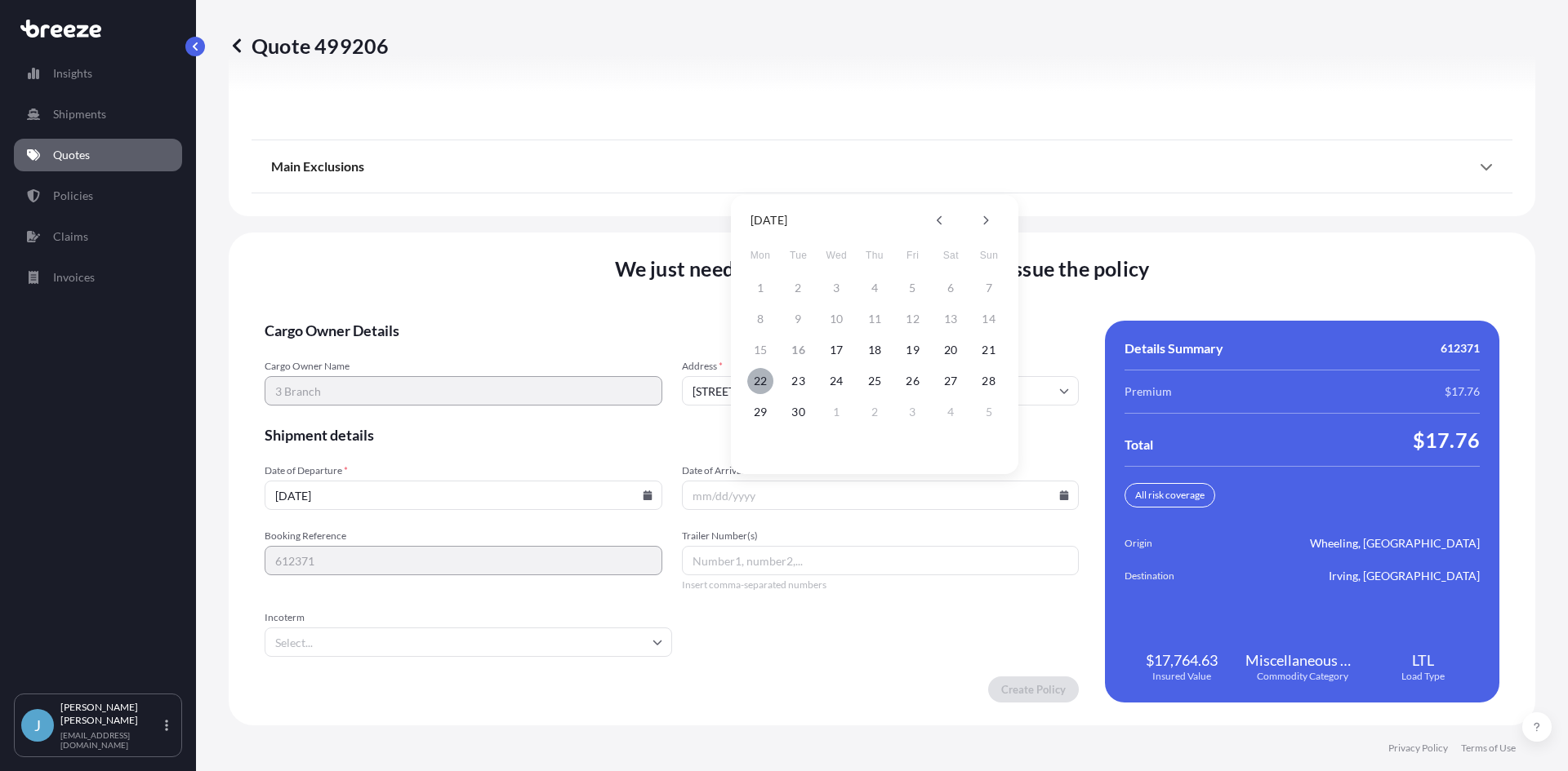
click at [764, 377] on button "22" at bounding box center [760, 381] width 26 height 26
type input "[DATE]"
